Goal: Information Seeking & Learning: Understand process/instructions

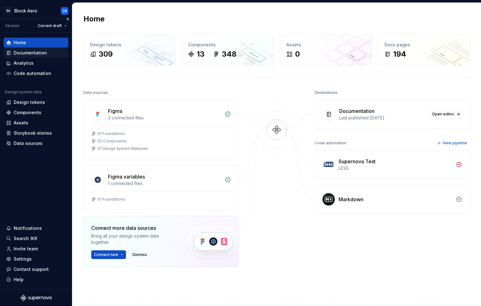
click at [25, 54] on div "Documentation" at bounding box center [30, 53] width 33 height 6
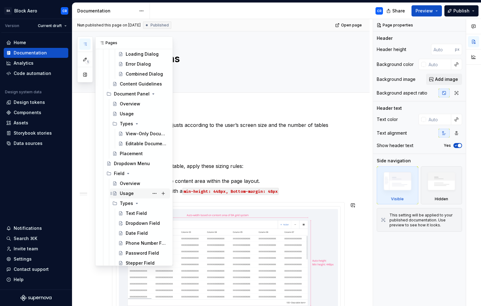
scroll to position [847, 0]
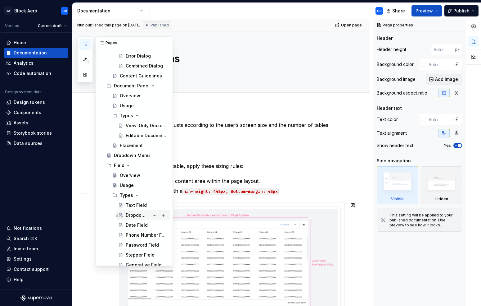
click at [136, 213] on div "Dropdown Field" at bounding box center [137, 215] width 23 height 6
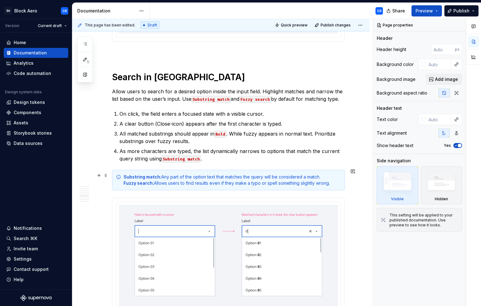
scroll to position [1826, 0]
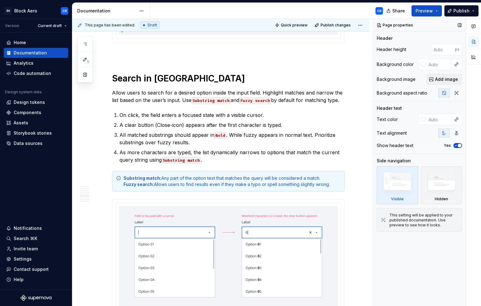
click at [418, 252] on div "Page properties Header Header height px Background color Background image Add i…" at bounding box center [419, 162] width 93 height 287
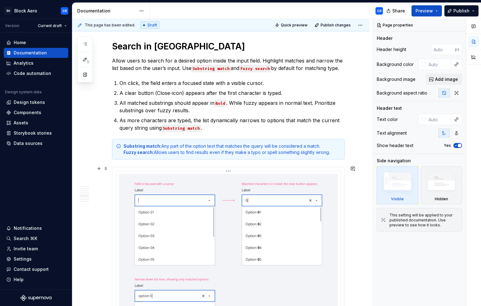
scroll to position [1856, 0]
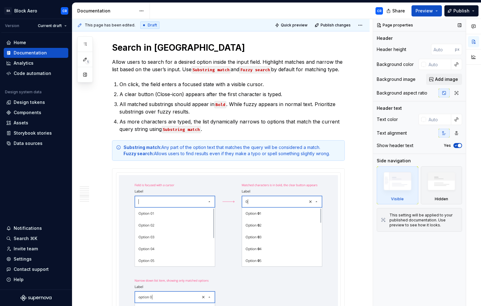
click at [449, 278] on div "Page properties Header Header height px Background color Background image Add i…" at bounding box center [419, 162] width 93 height 287
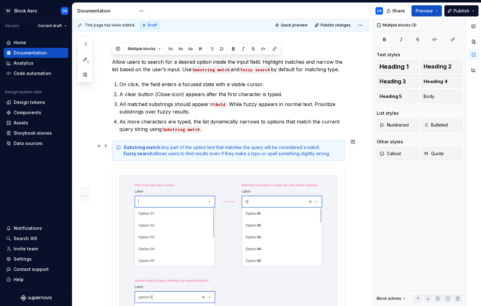
drag, startPoint x: 112, startPoint y: 59, endPoint x: 338, endPoint y: 151, distance: 243.3
click at [338, 151] on div "Overview A dropdown field is an input field that allows user to enter data by s…" at bounding box center [228, 195] width 233 height 3861
copy div "Allow users to search for a desired option inside the input field. Highlight ma…"
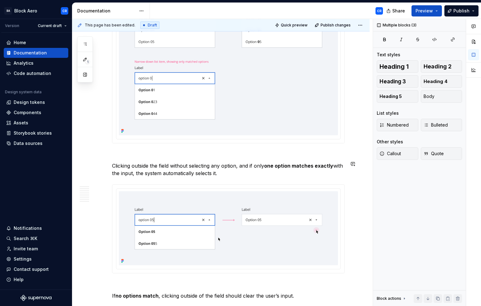
scroll to position [2101, 0]
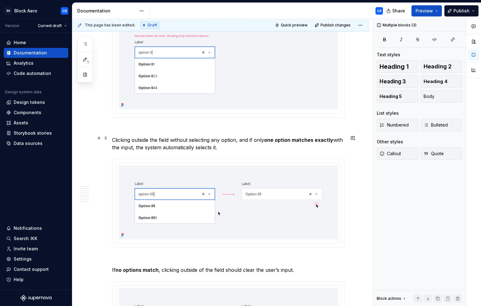
click at [213, 145] on p "Clicking outside the field without selecting any option, and if only one option…" at bounding box center [228, 143] width 233 height 15
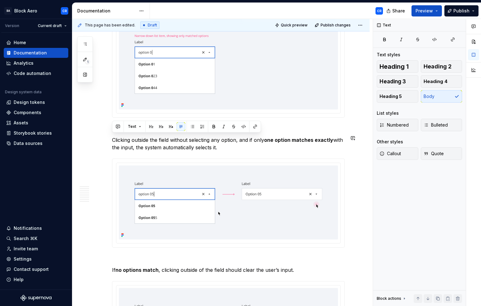
copy p "Clicking outside the field without selecting any option, and if only one option…"
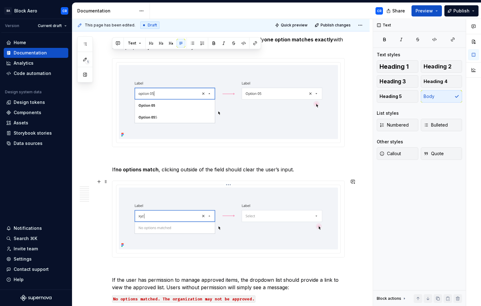
scroll to position [2215, 0]
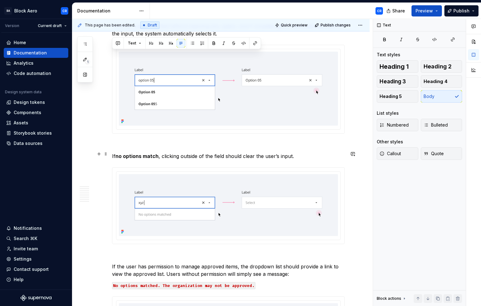
click at [245, 155] on p "If no options match , clicking outside of the field should clear the user’s inp…" at bounding box center [228, 155] width 233 height 7
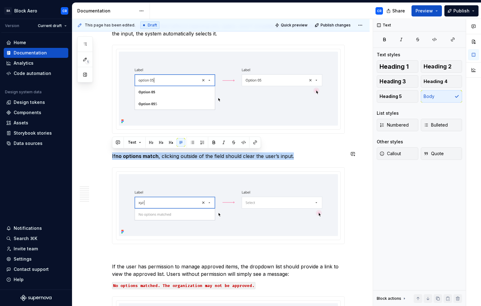
copy p "If no options match , clicking outside of the field should clear the user’s inp…"
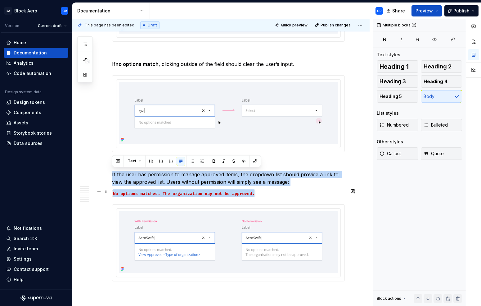
drag, startPoint x: 112, startPoint y: 171, endPoint x: 266, endPoint y: 194, distance: 155.8
copy div "If the user has permission to manage approved items, the dropdown list should p…"
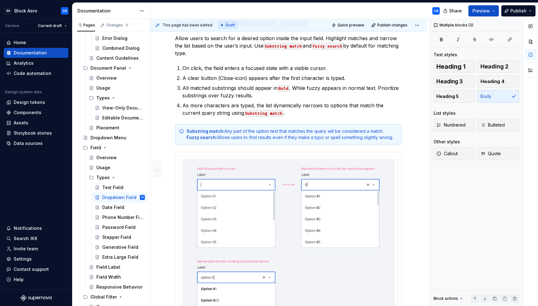
scroll to position [0, 0]
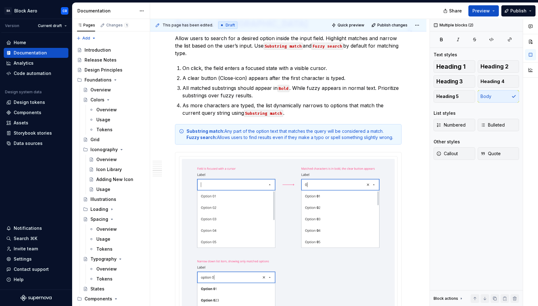
type textarea "*"
